Goal: Complete application form

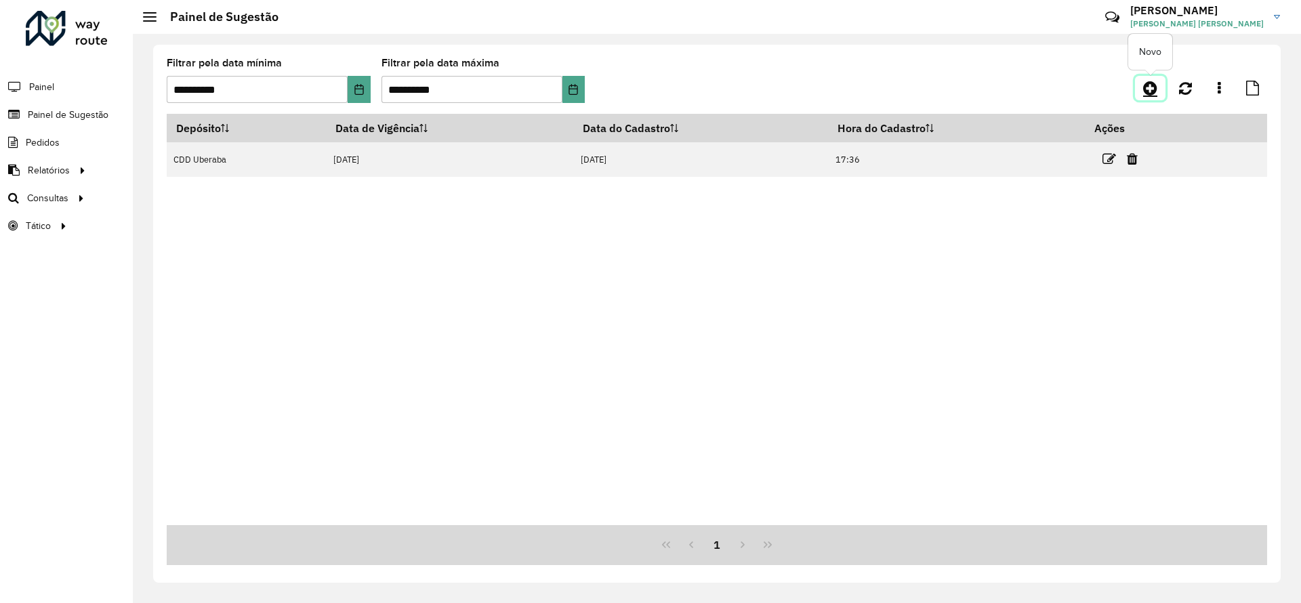
click at [1148, 83] on icon at bounding box center [1150, 88] width 14 height 16
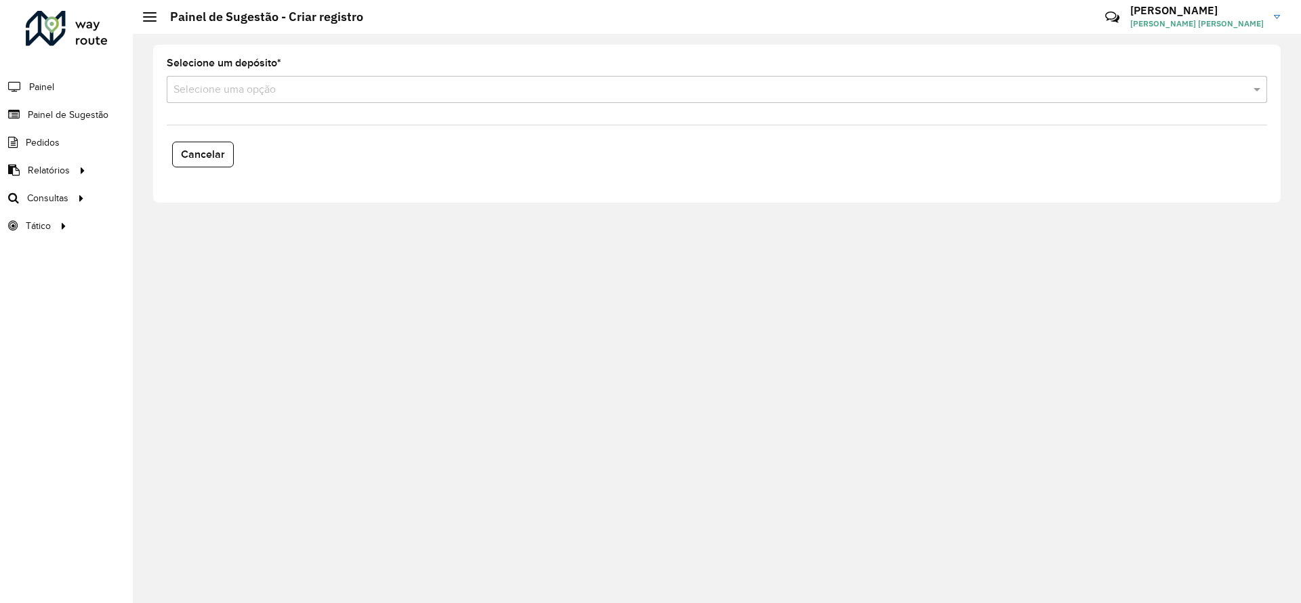
click at [308, 79] on div "Selecione uma opção" at bounding box center [717, 89] width 1100 height 27
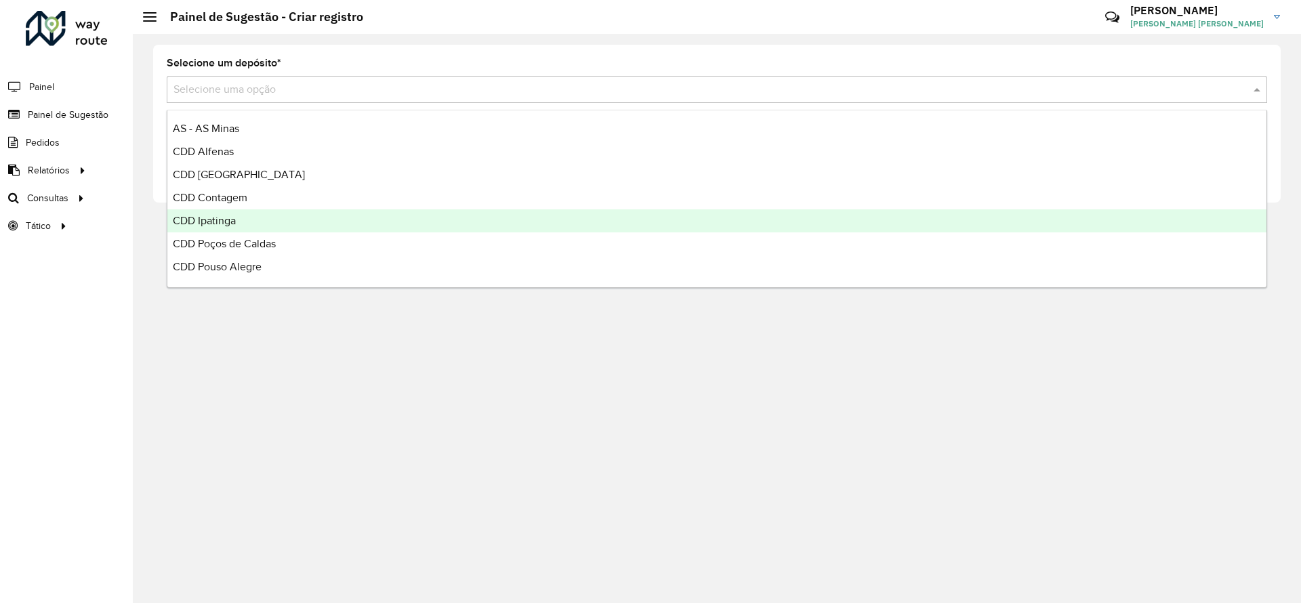
click at [260, 213] on div "CDD Ipatinga" at bounding box center [716, 220] width 1099 height 23
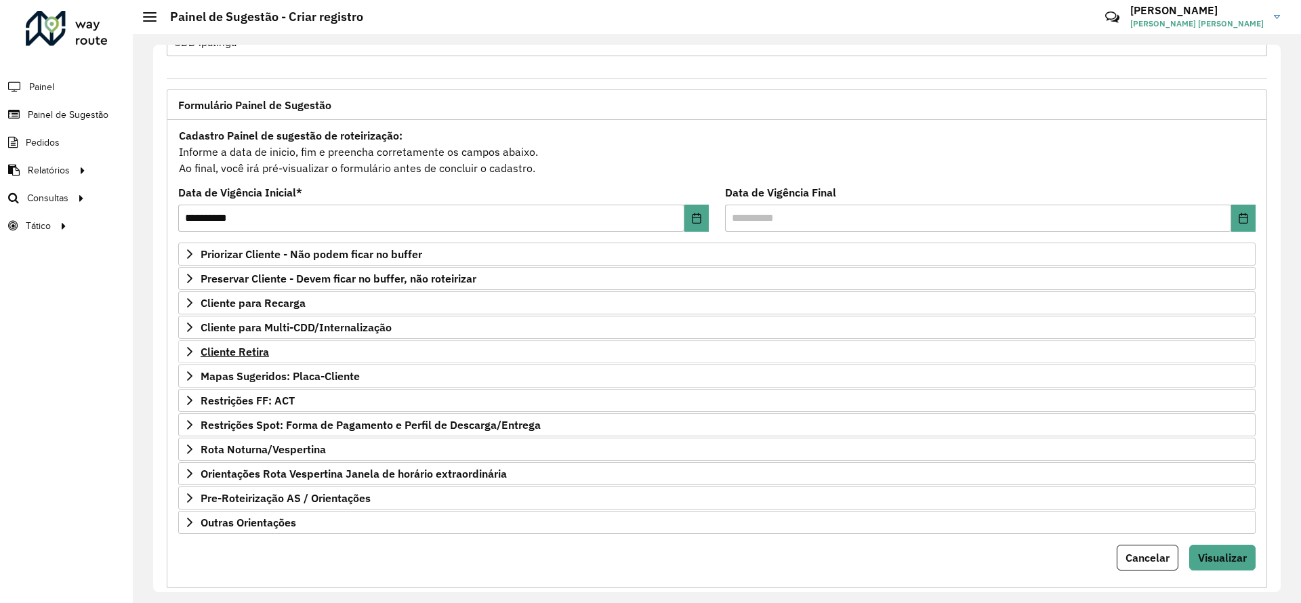
scroll to position [72, 0]
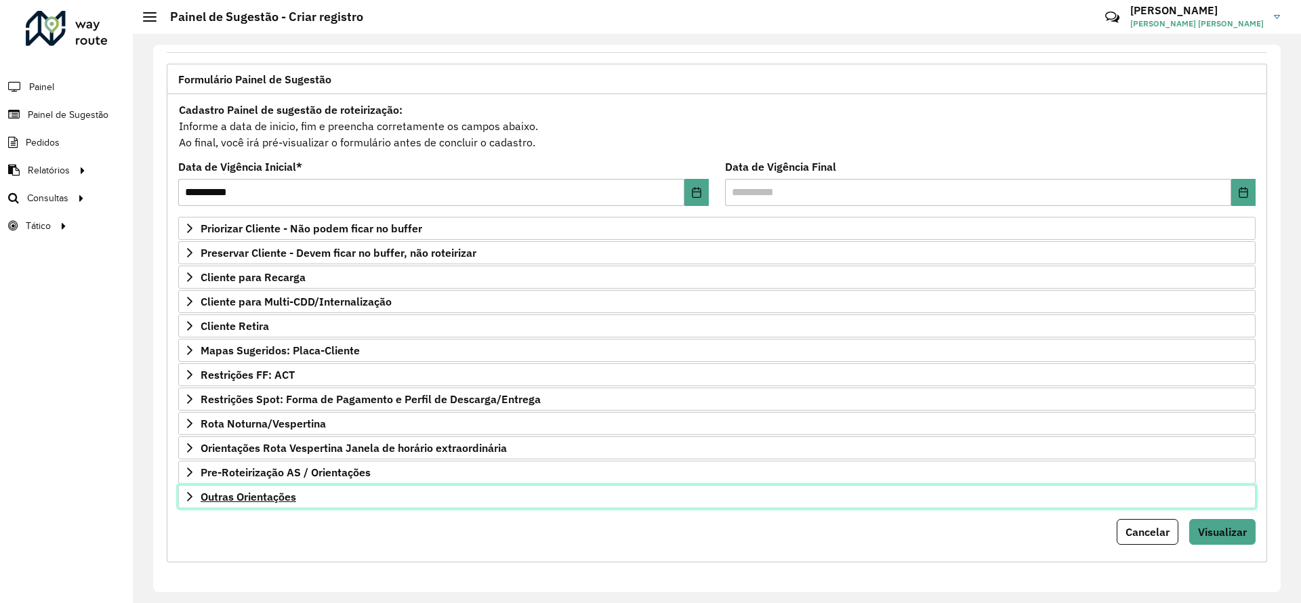
click at [264, 502] on span "Outras Orientações" at bounding box center [249, 496] width 96 height 11
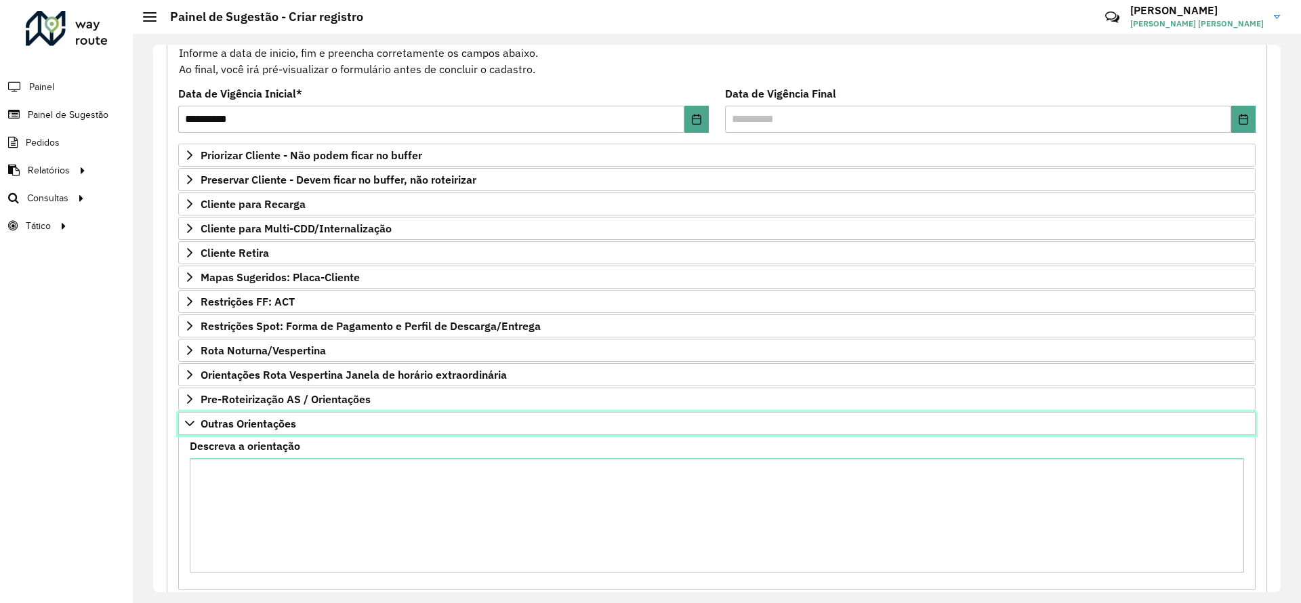
scroll to position [174, 0]
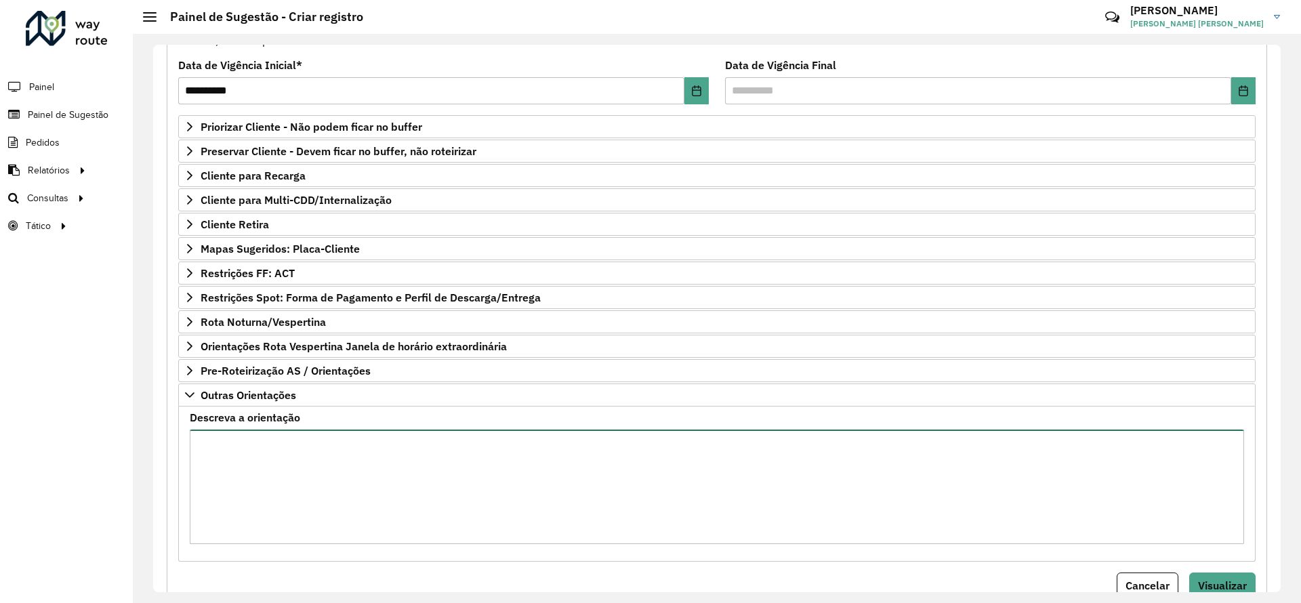
click at [279, 489] on textarea "Descreva a orientação" at bounding box center [717, 486] width 1054 height 114
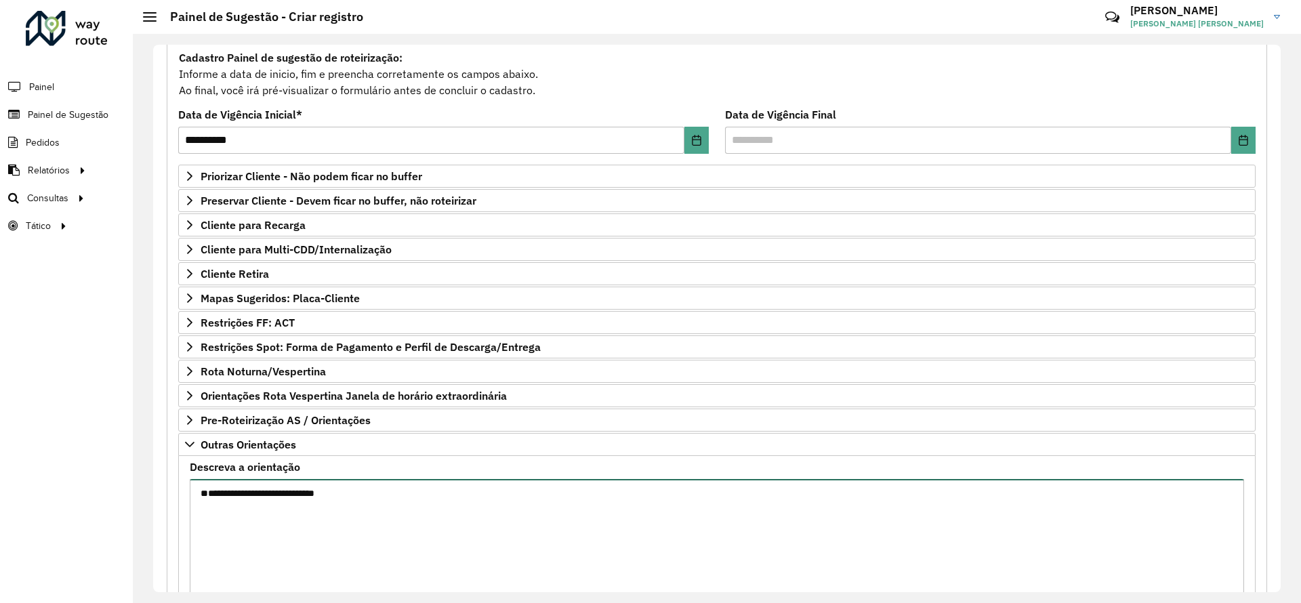
scroll to position [228, 0]
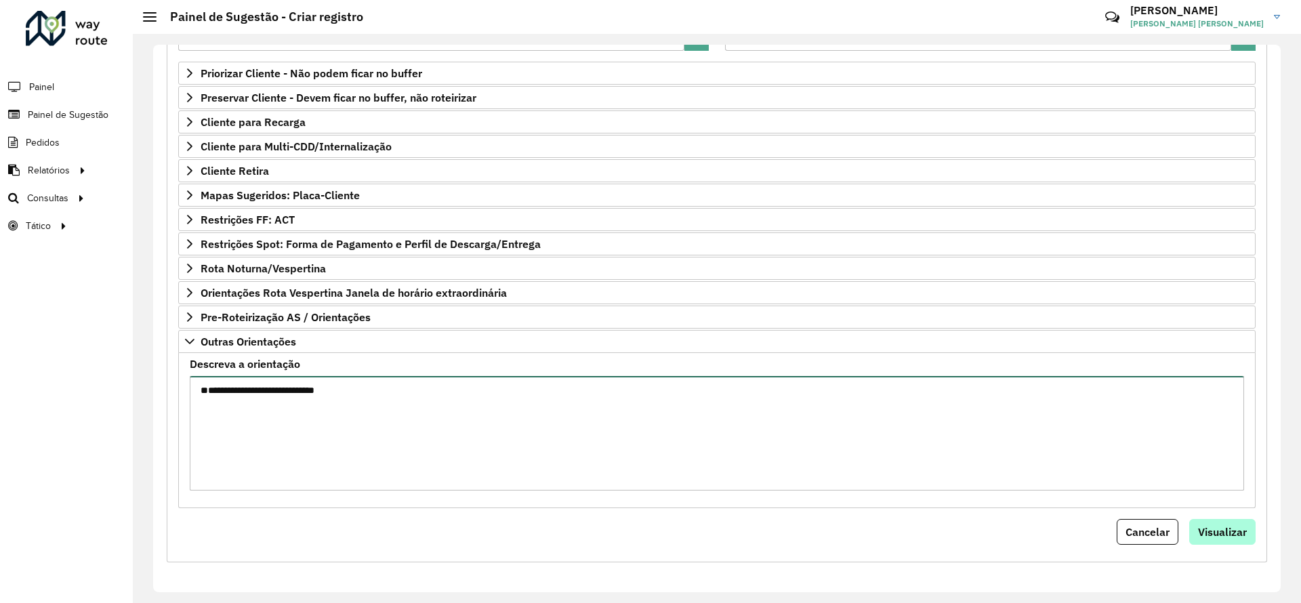
type textarea "**********"
click at [1236, 523] on button "Visualizar" at bounding box center [1222, 532] width 66 height 26
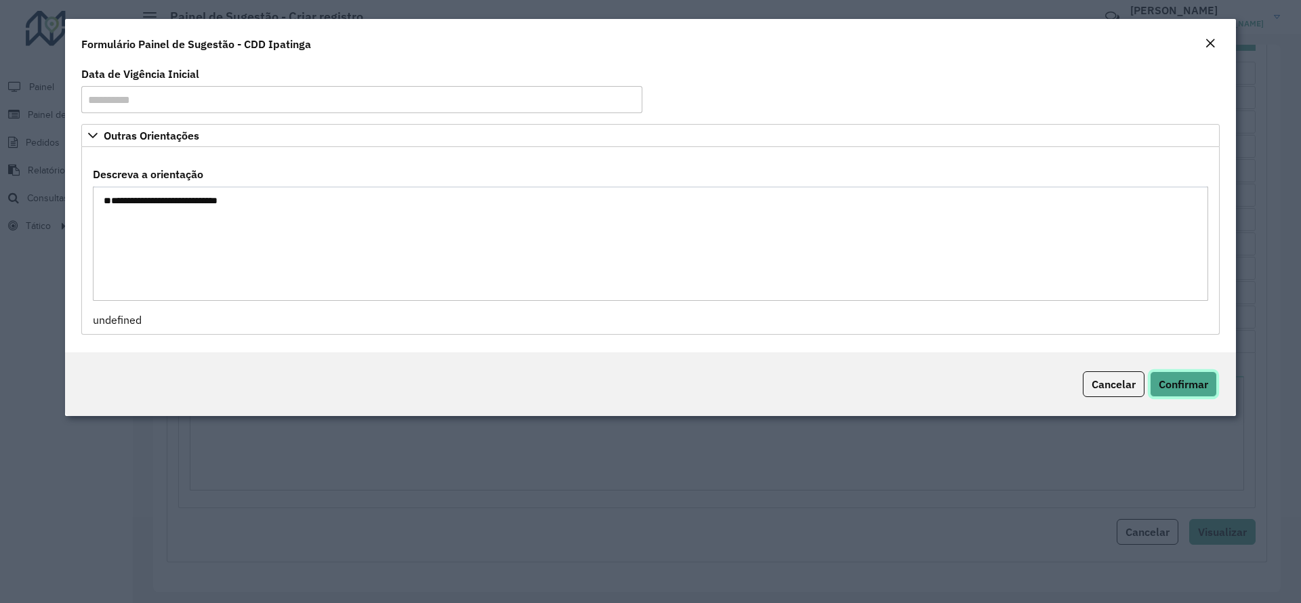
click at [1210, 381] on button "Confirmar" at bounding box center [1183, 384] width 67 height 26
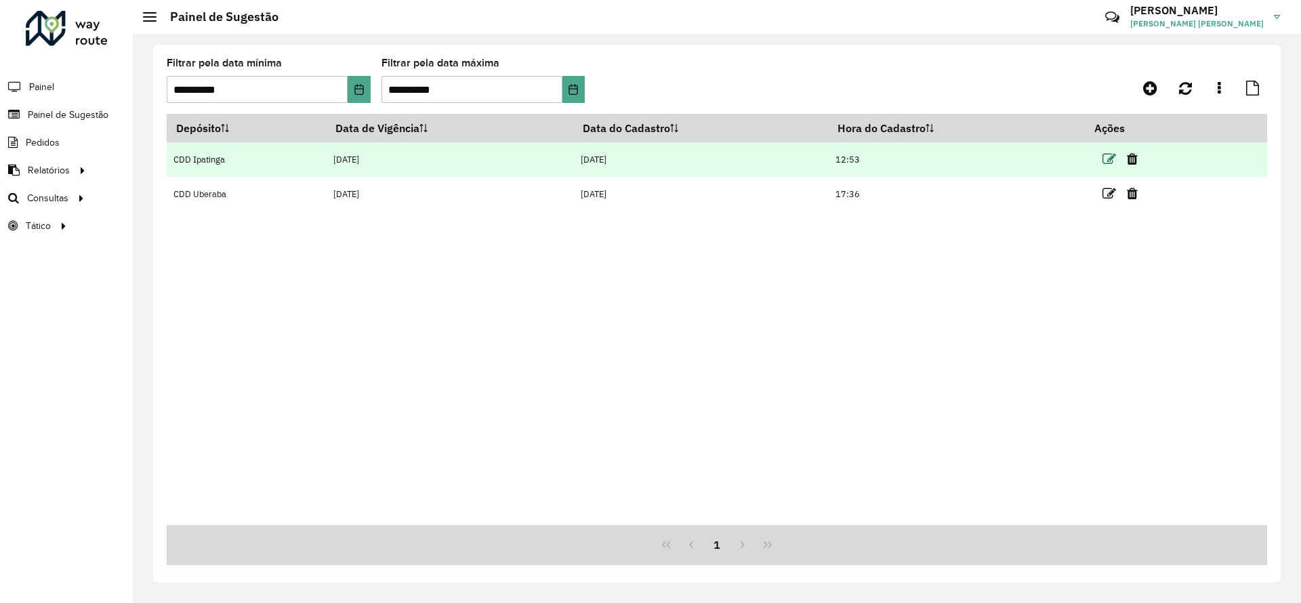
click at [1109, 160] on icon at bounding box center [1109, 159] width 14 height 14
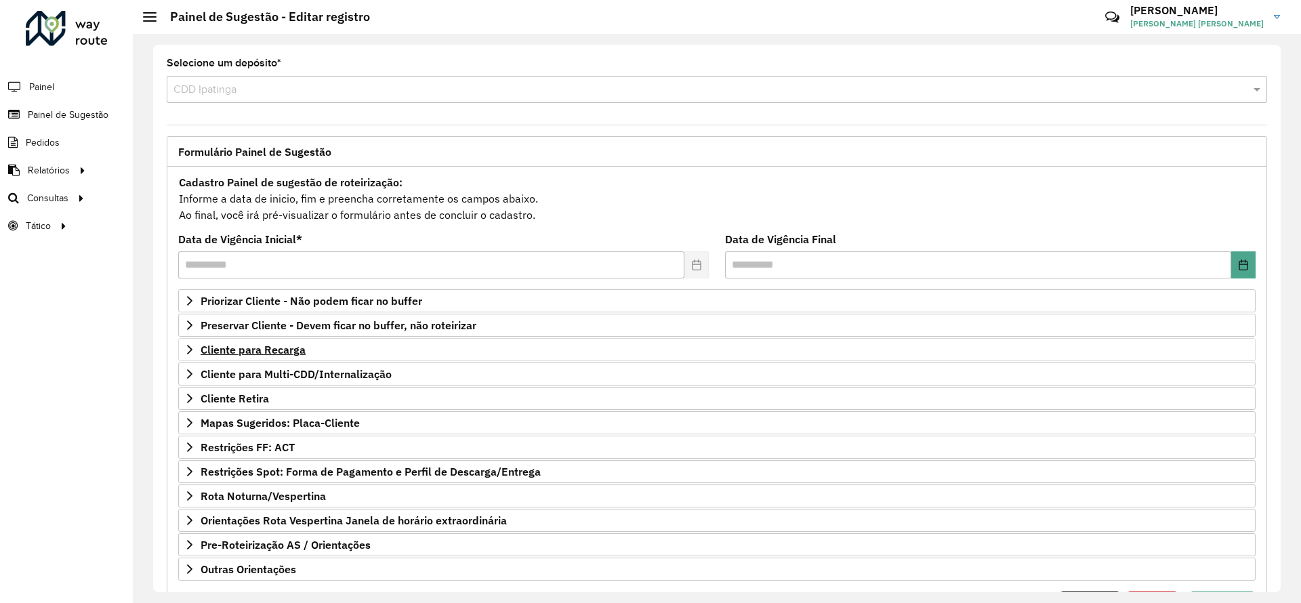
scroll to position [72, 0]
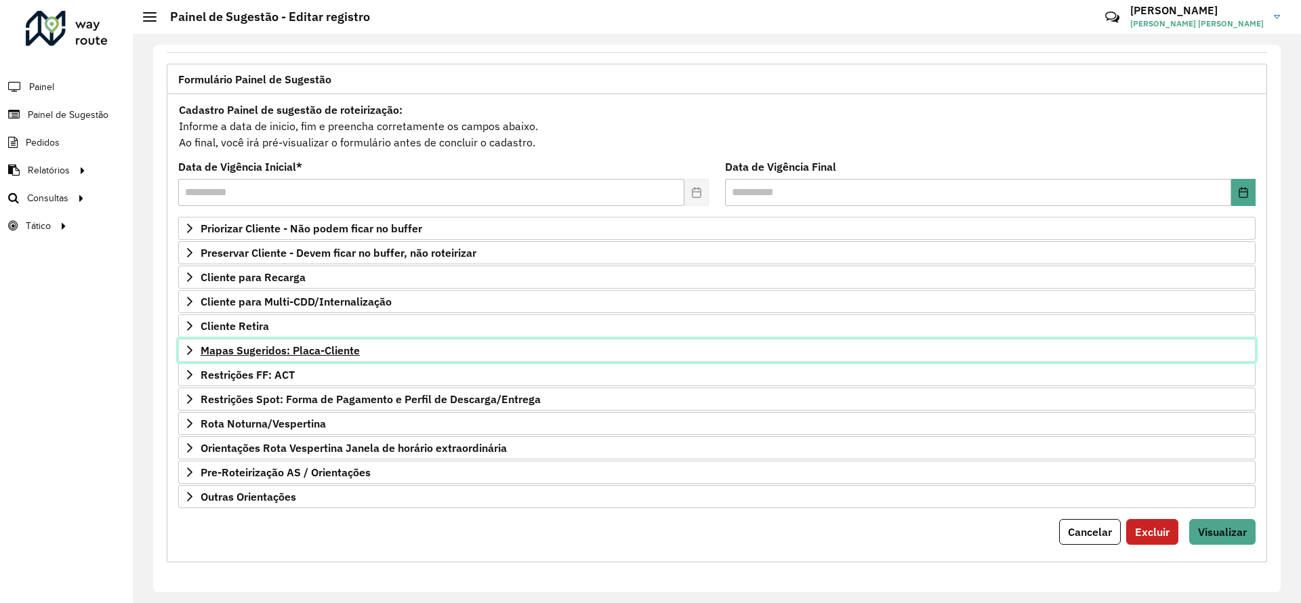
click at [335, 345] on span "Mapas Sugeridos: Placa-Cliente" at bounding box center [280, 350] width 159 height 11
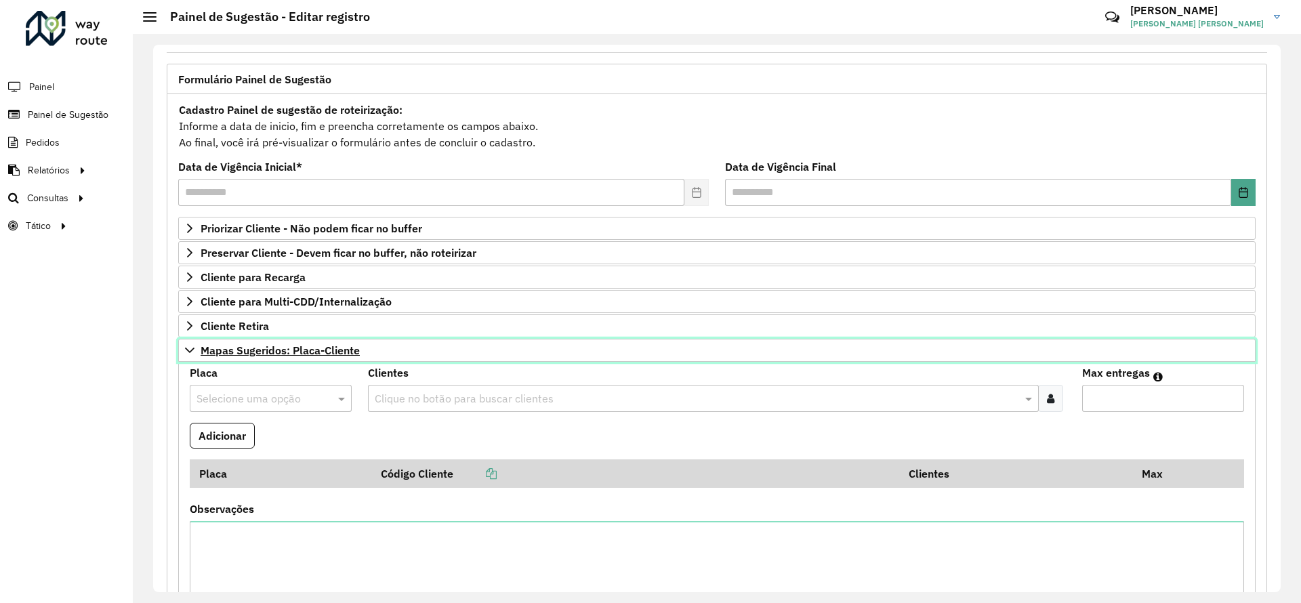
scroll to position [364, 0]
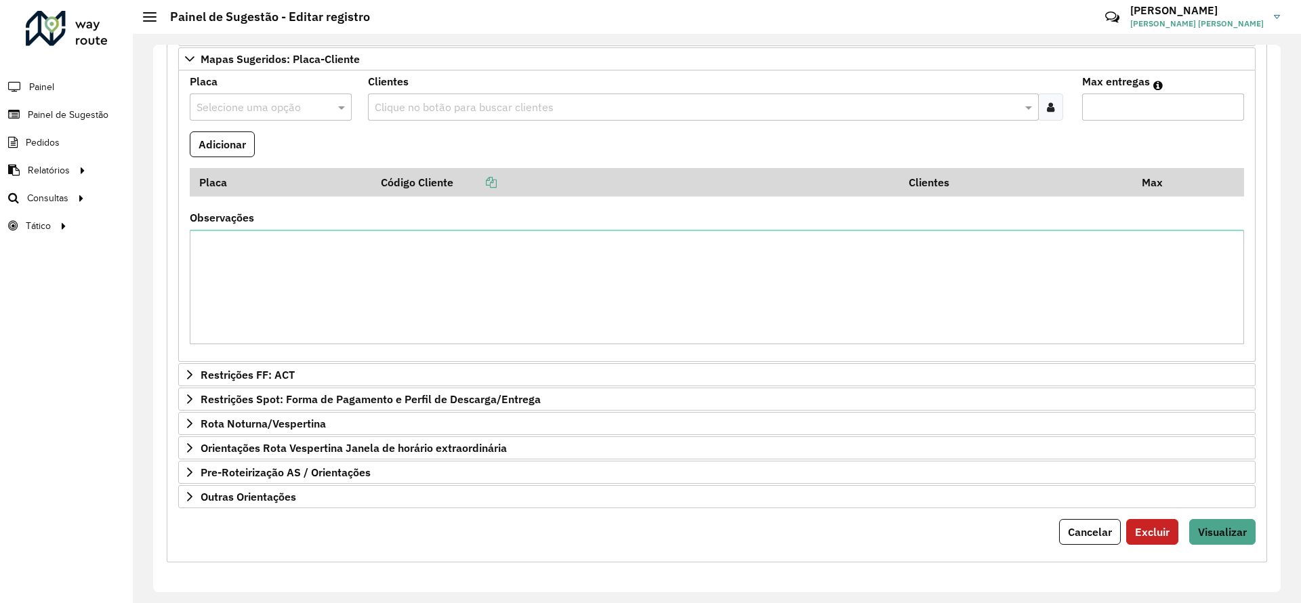
click at [247, 102] on input "text" at bounding box center [256, 108] width 121 height 16
type input "***"
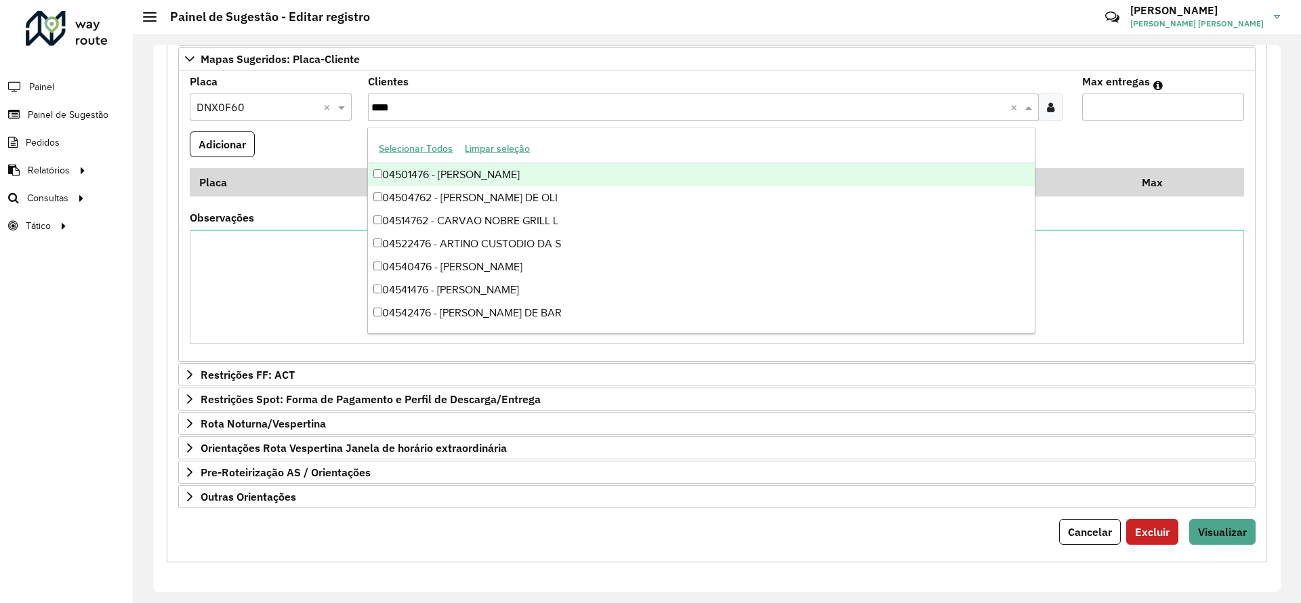
type input "*****"
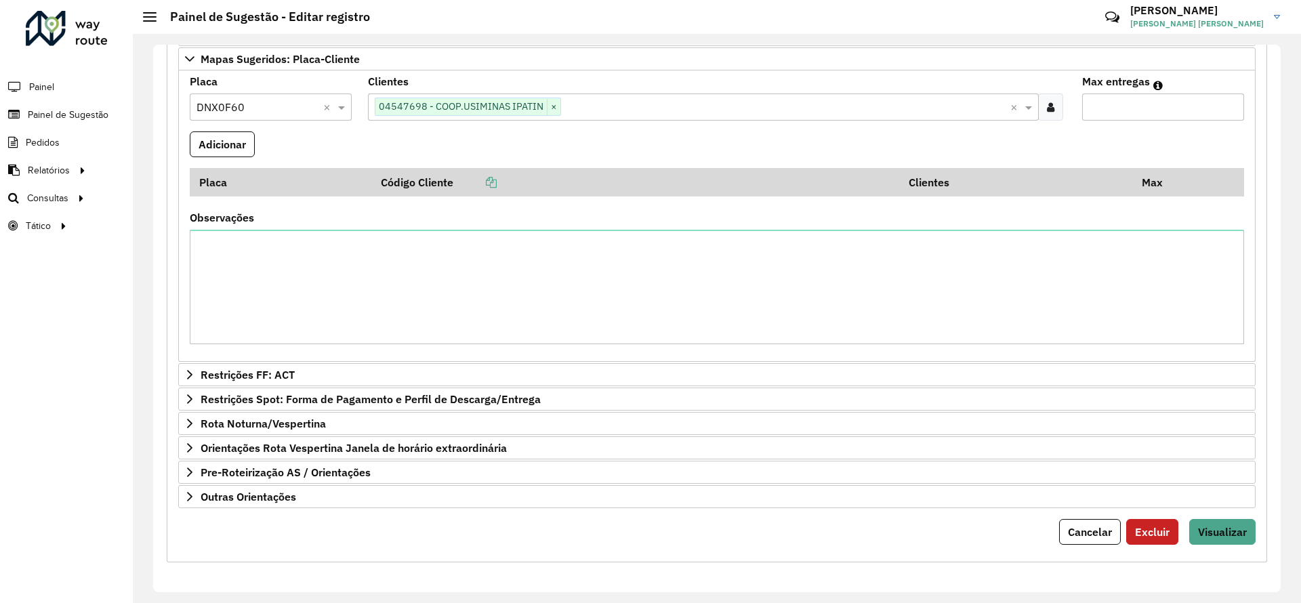
type input "*"
click at [190, 131] on button "Adicionar" at bounding box center [222, 144] width 65 height 26
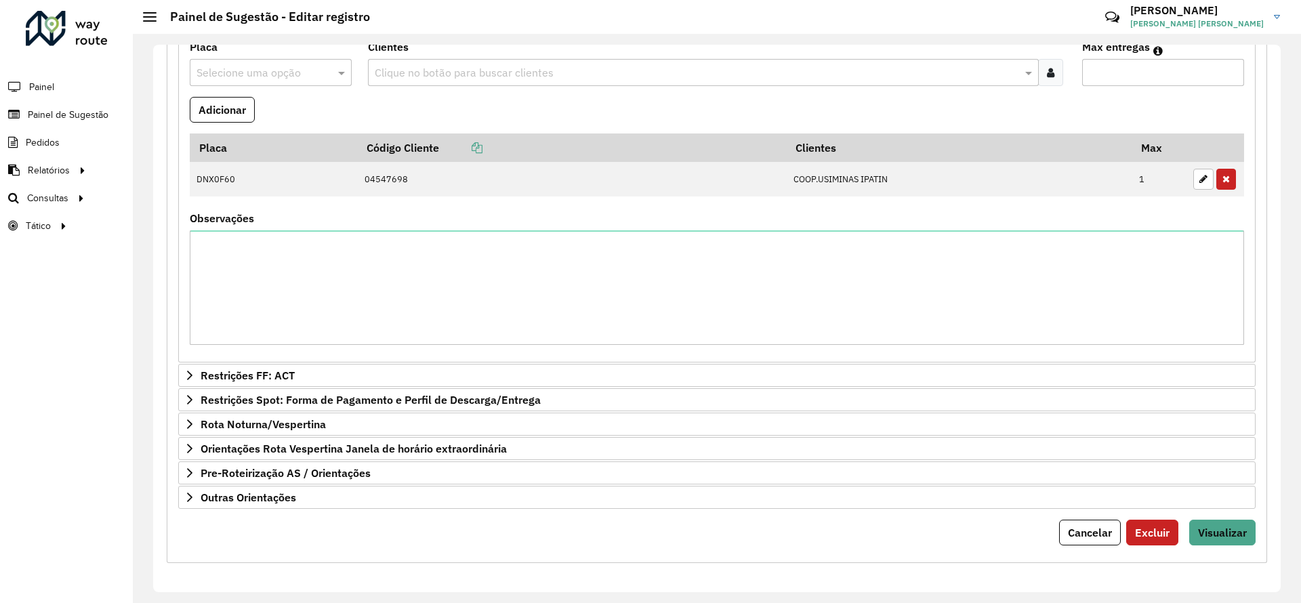
scroll to position [399, 0]
click at [1237, 516] on form "**********" at bounding box center [716, 159] width 1077 height 771
click at [1230, 534] on span "Visualizar" at bounding box center [1222, 532] width 49 height 14
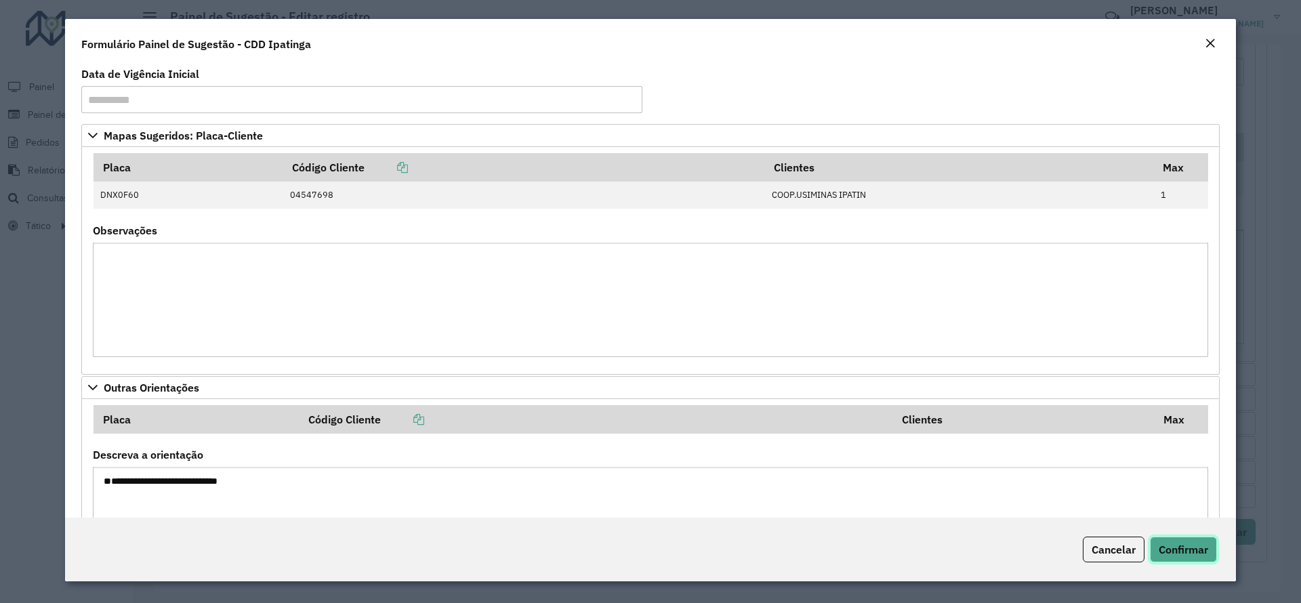
click at [1201, 555] on span "Confirmar" at bounding box center [1182, 550] width 49 height 14
